Goal: Transaction & Acquisition: Purchase product/service

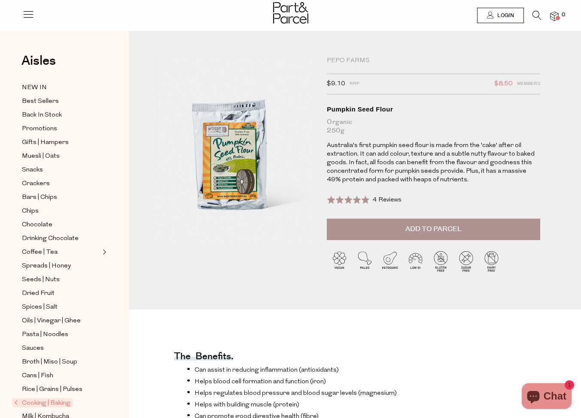
click at [554, 16] on img at bounding box center [554, 17] width 9 height 10
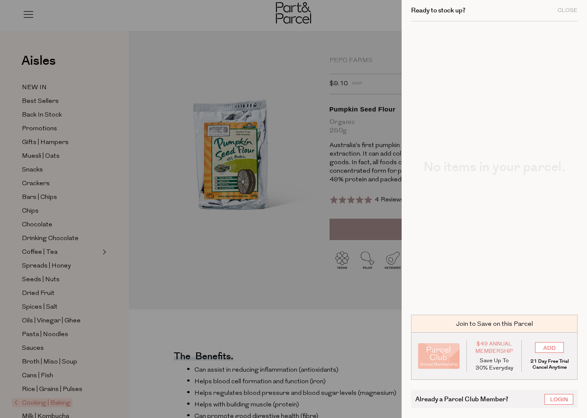
click at [360, 18] on div at bounding box center [293, 209] width 587 height 418
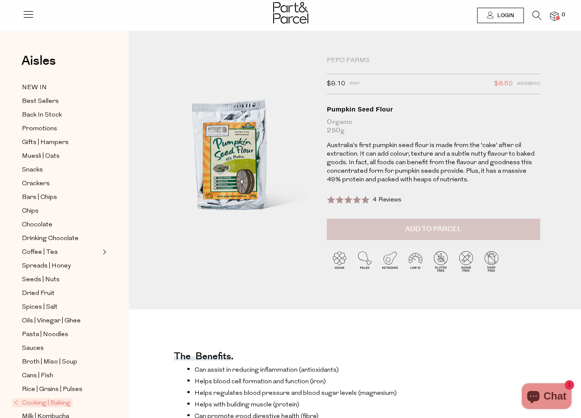
click at [414, 228] on span "Add to Parcel" at bounding box center [433, 229] width 56 height 10
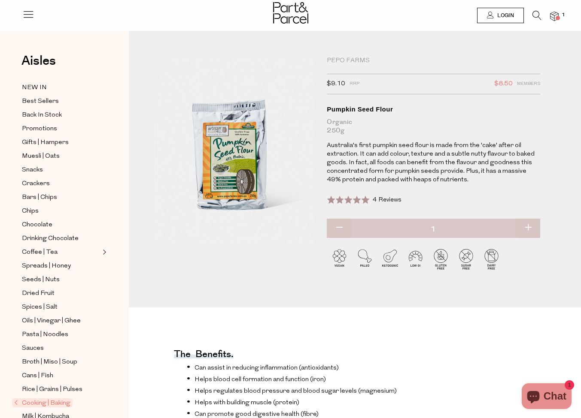
click at [553, 15] on img at bounding box center [554, 17] width 9 height 10
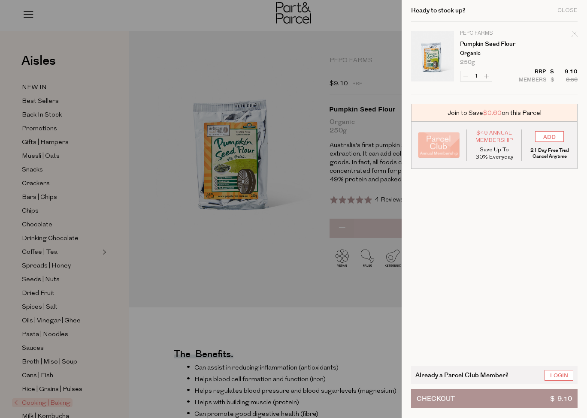
click at [486, 73] on button "Increase Pumpkin Seed Flour" at bounding box center [486, 76] width 10 height 10
type input "2"
click at [557, 375] on link "Login" at bounding box center [558, 375] width 29 height 11
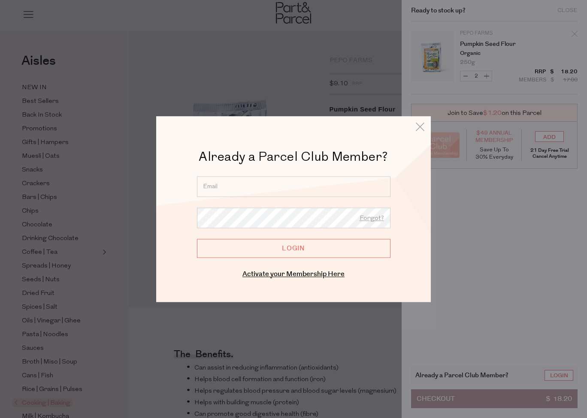
click at [445, 400] on div at bounding box center [293, 209] width 587 height 418
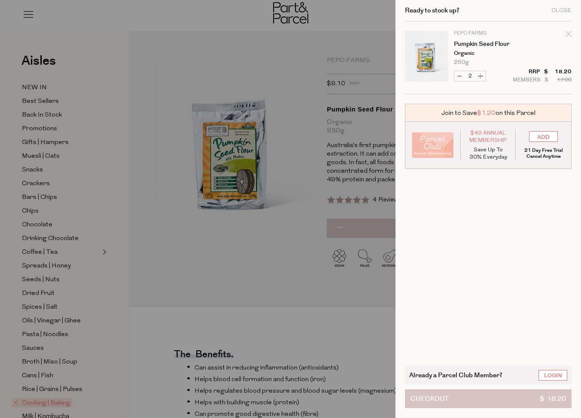
click at [477, 396] on button "Checkout $ 18.20" at bounding box center [488, 399] width 166 height 19
